Goal: Information Seeking & Learning: Learn about a topic

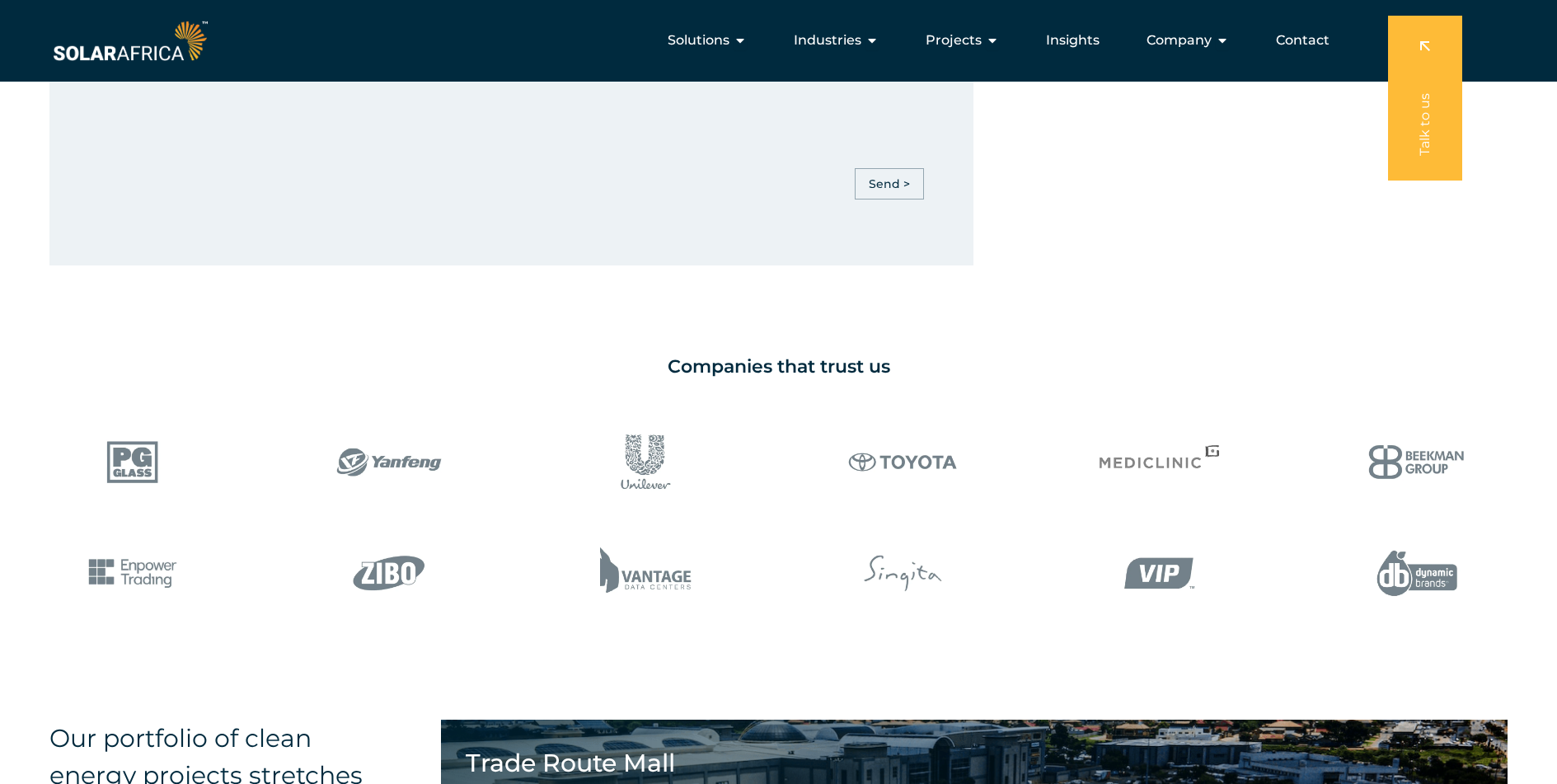
scroll to position [1188, 0]
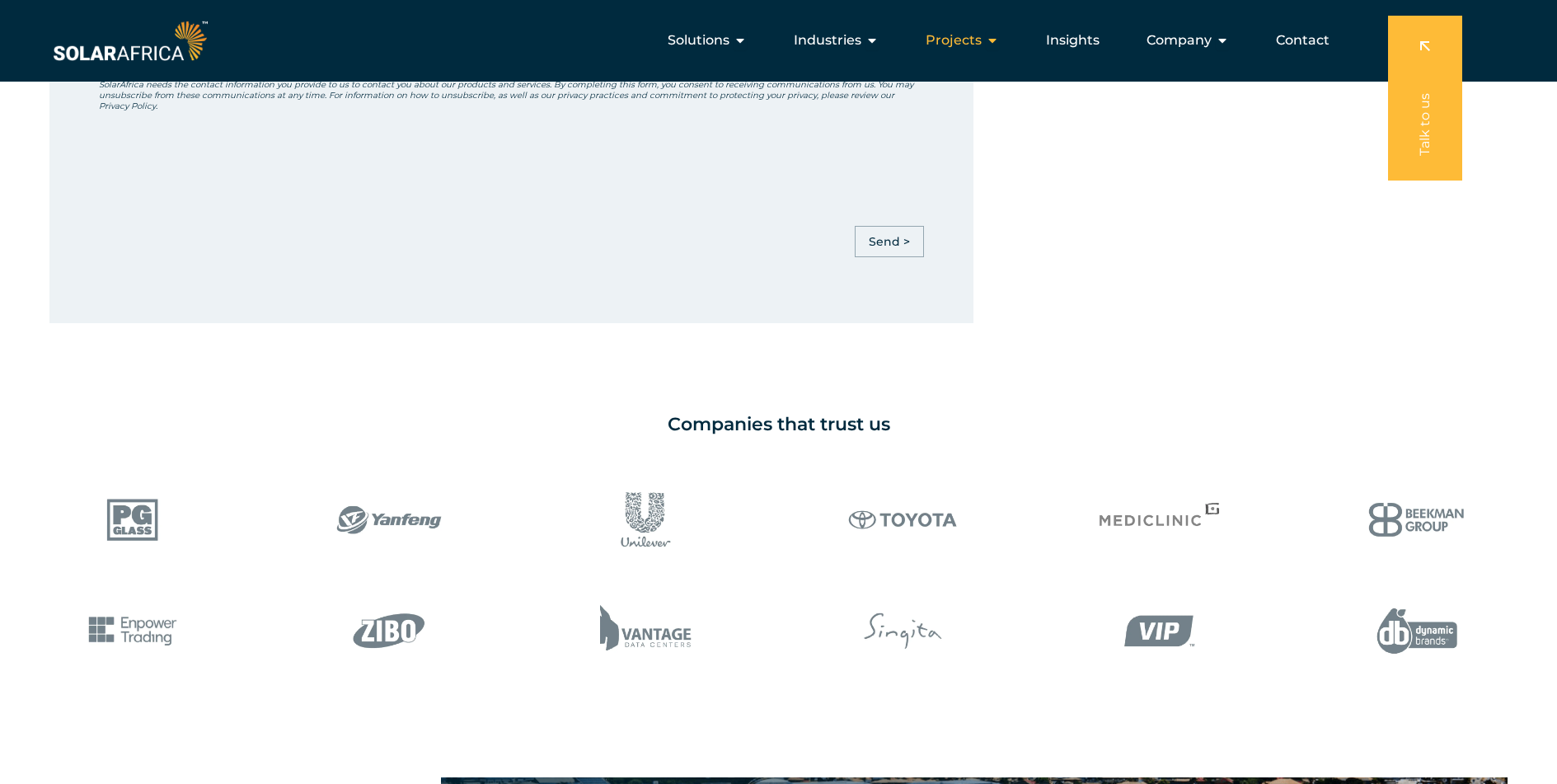
click at [994, 42] on icon "Menu" at bounding box center [993, 40] width 13 height 13
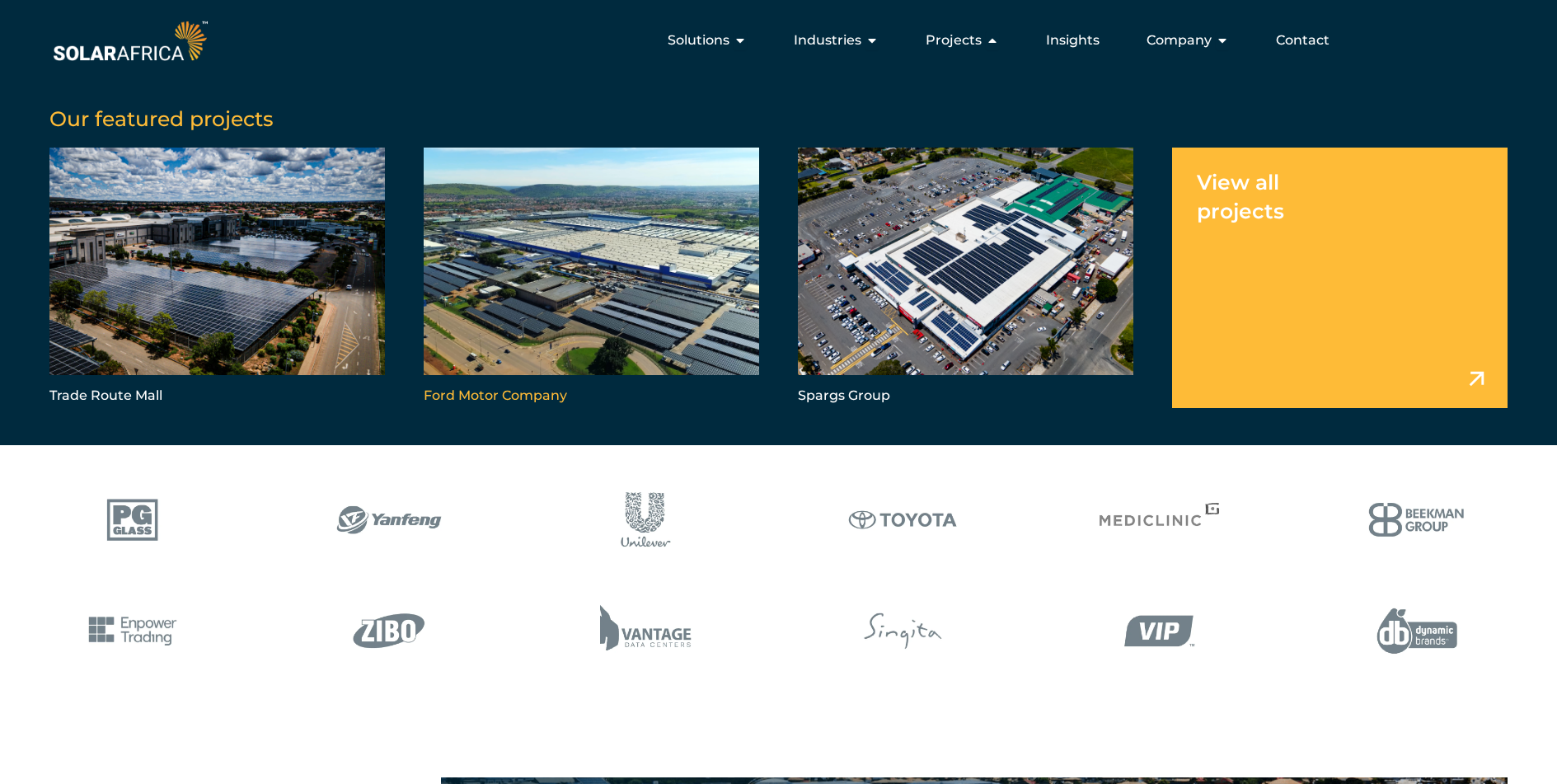
click at [488, 393] on link "Menu" at bounding box center [591, 277] width 335 height 261
